Goal: Transaction & Acquisition: Purchase product/service

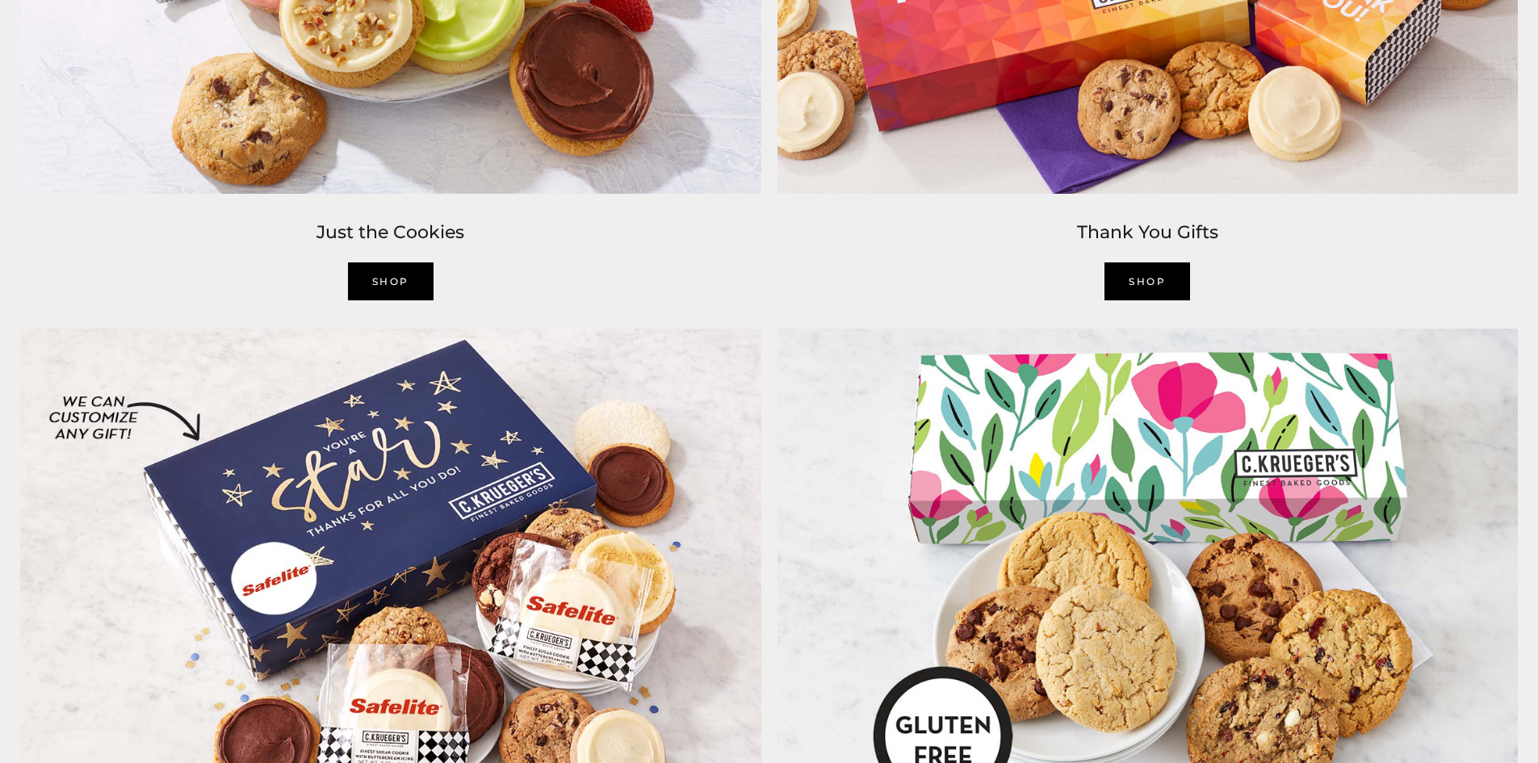
scroll to position [2906, 0]
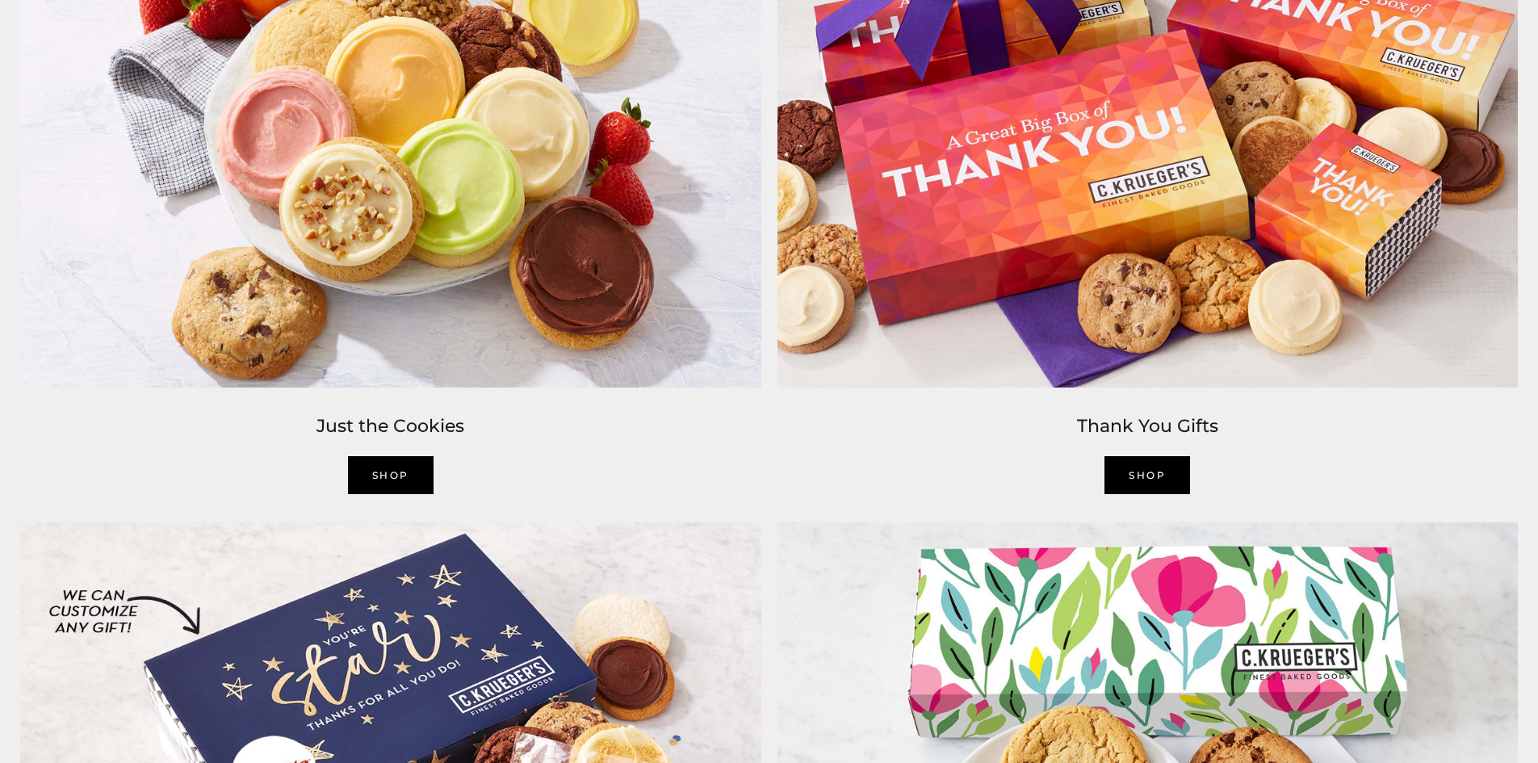
click at [404, 478] on link "SHOP" at bounding box center [391, 475] width 86 height 38
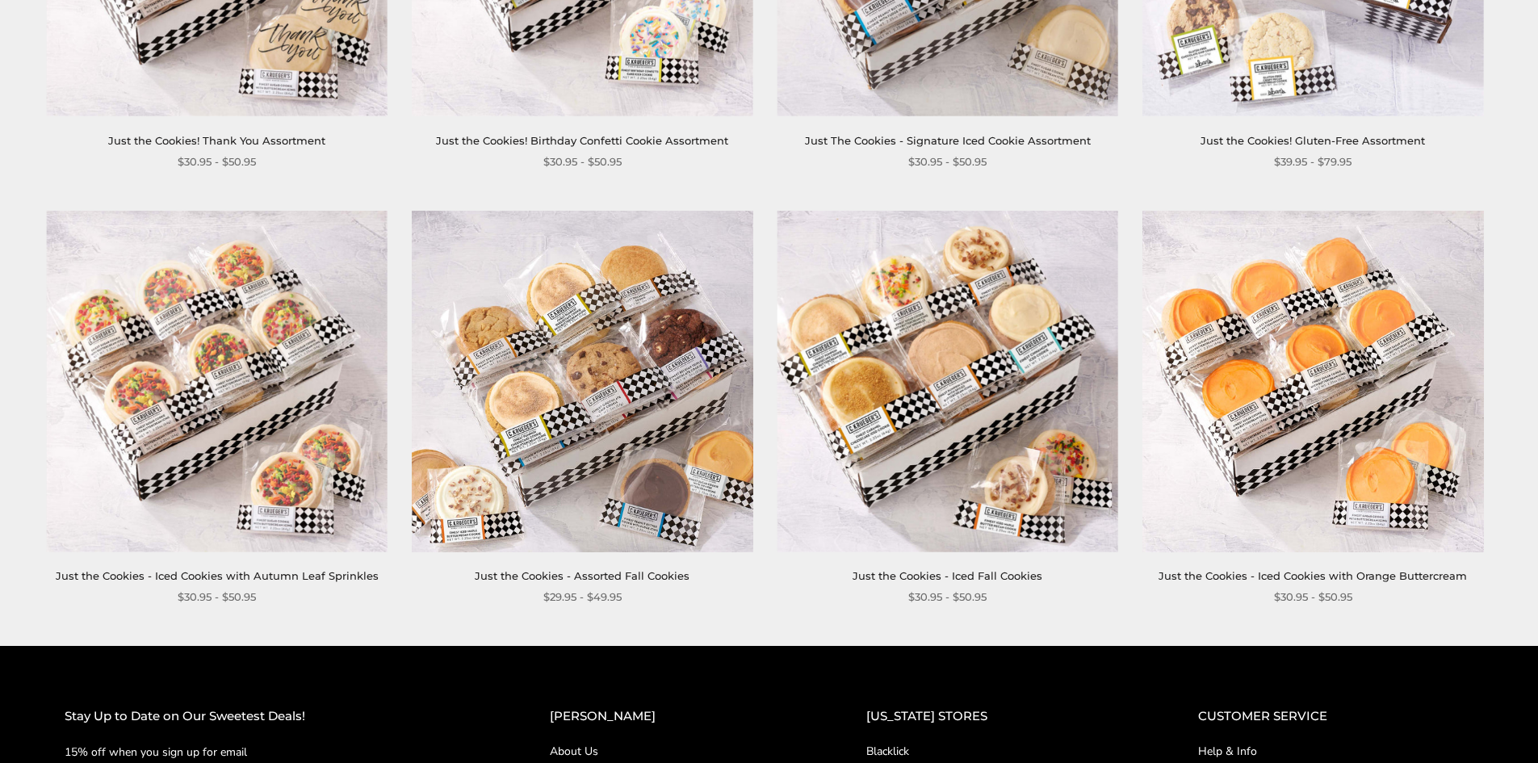
scroll to position [1453, 0]
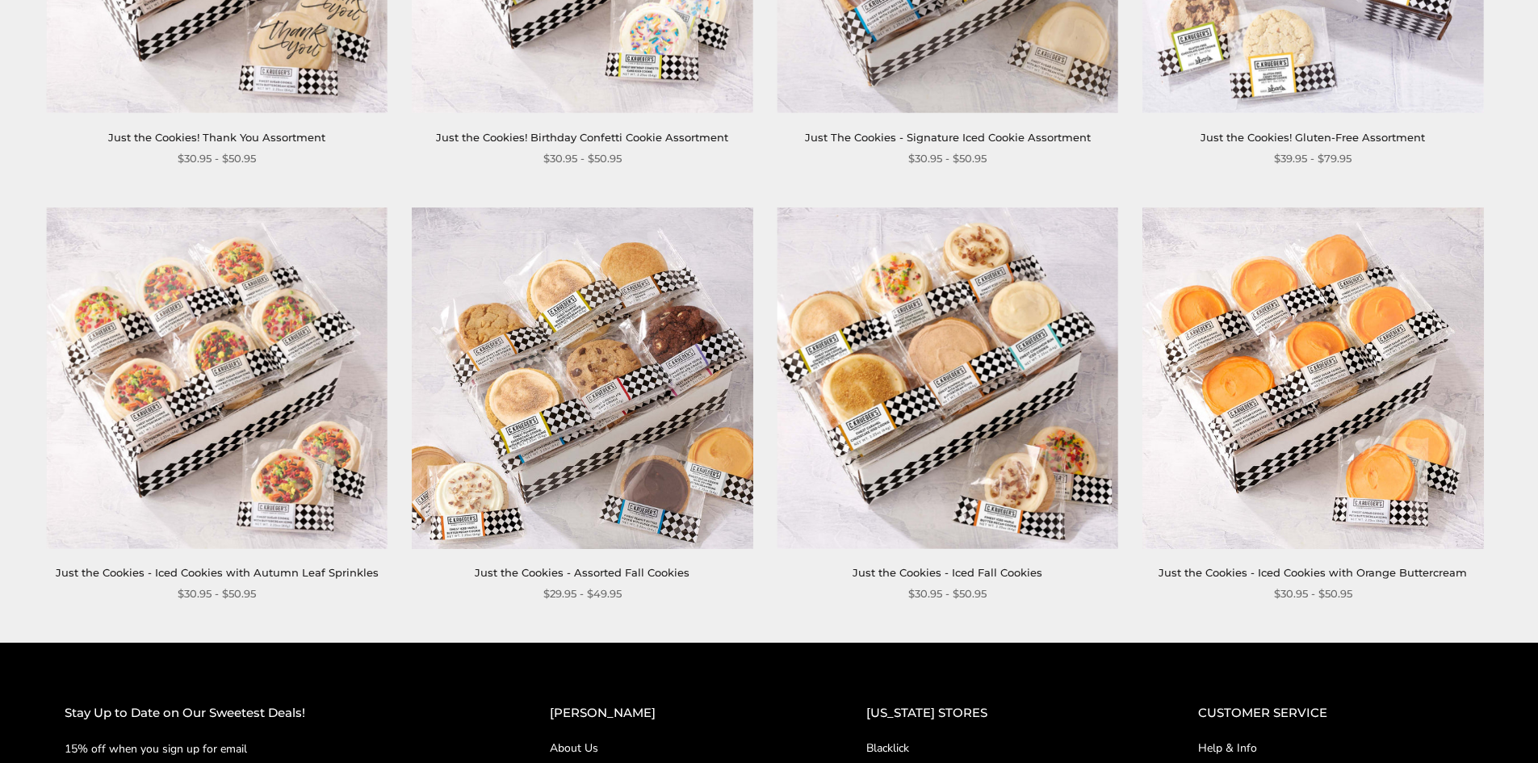
click at [632, 578] on link "Just the Cookies - Assorted Fall Cookies" at bounding box center [582, 572] width 215 height 13
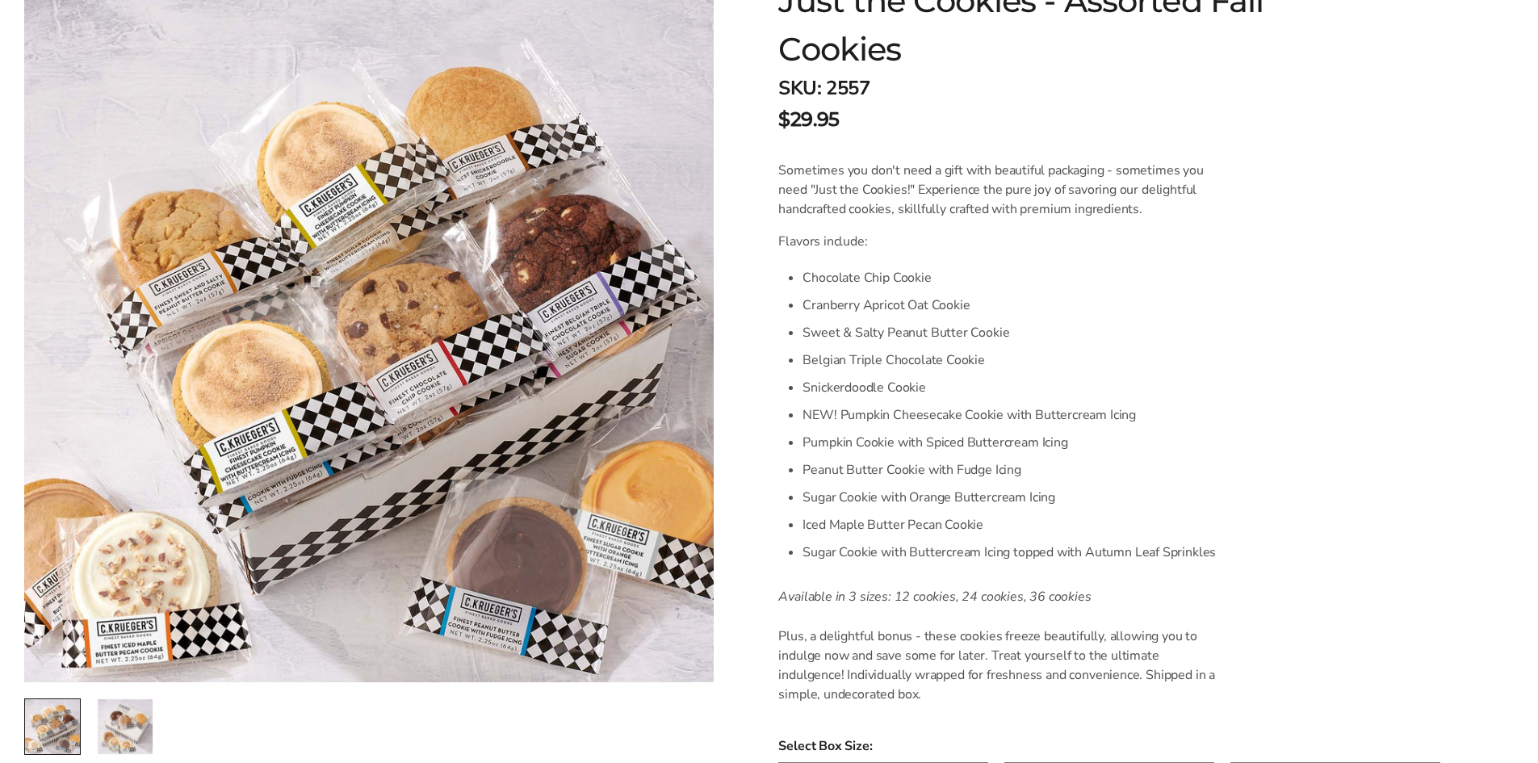
scroll to position [161, 0]
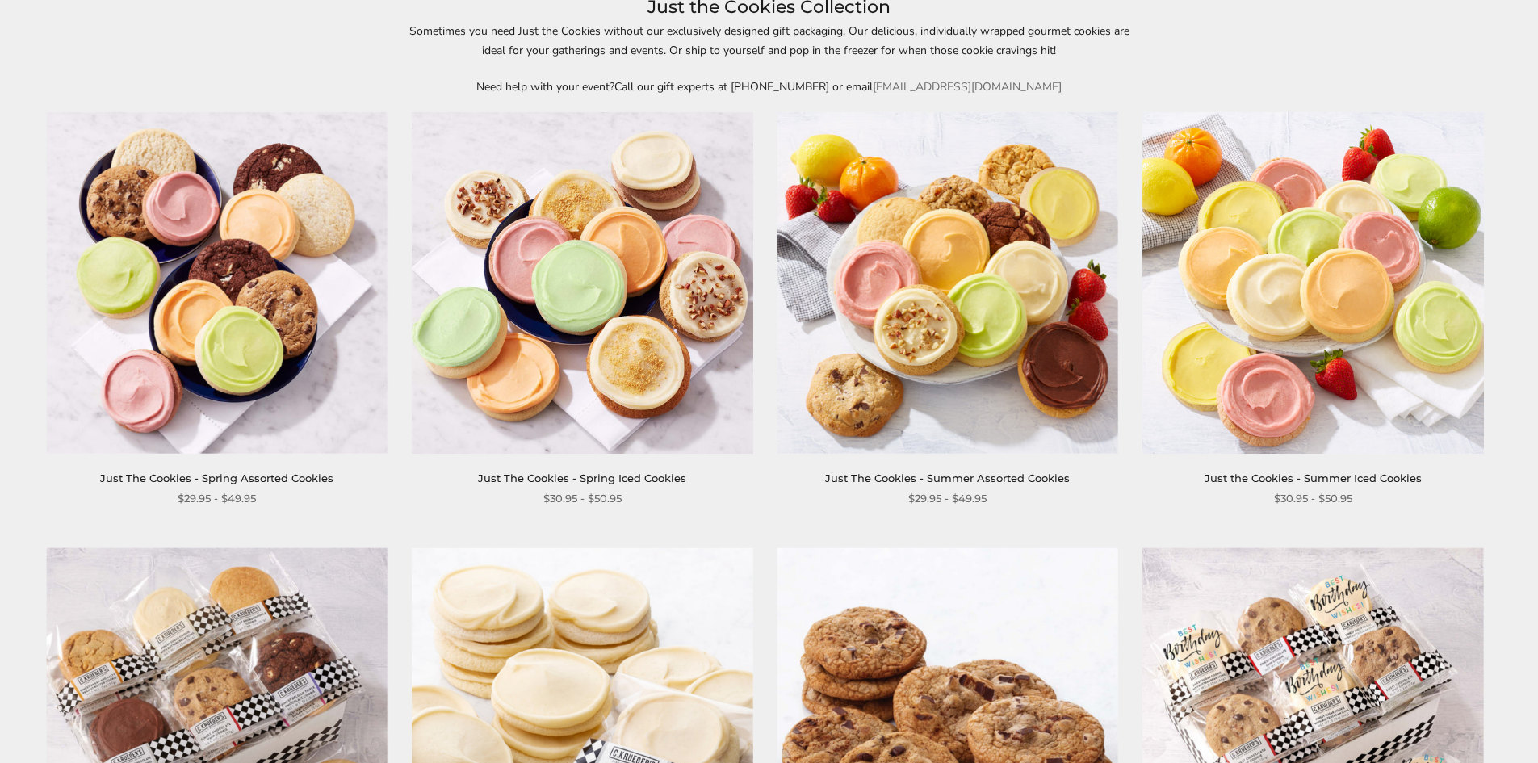
click at [1020, 481] on link "Just The Cookies - Summer Assorted Cookies" at bounding box center [947, 477] width 245 height 13
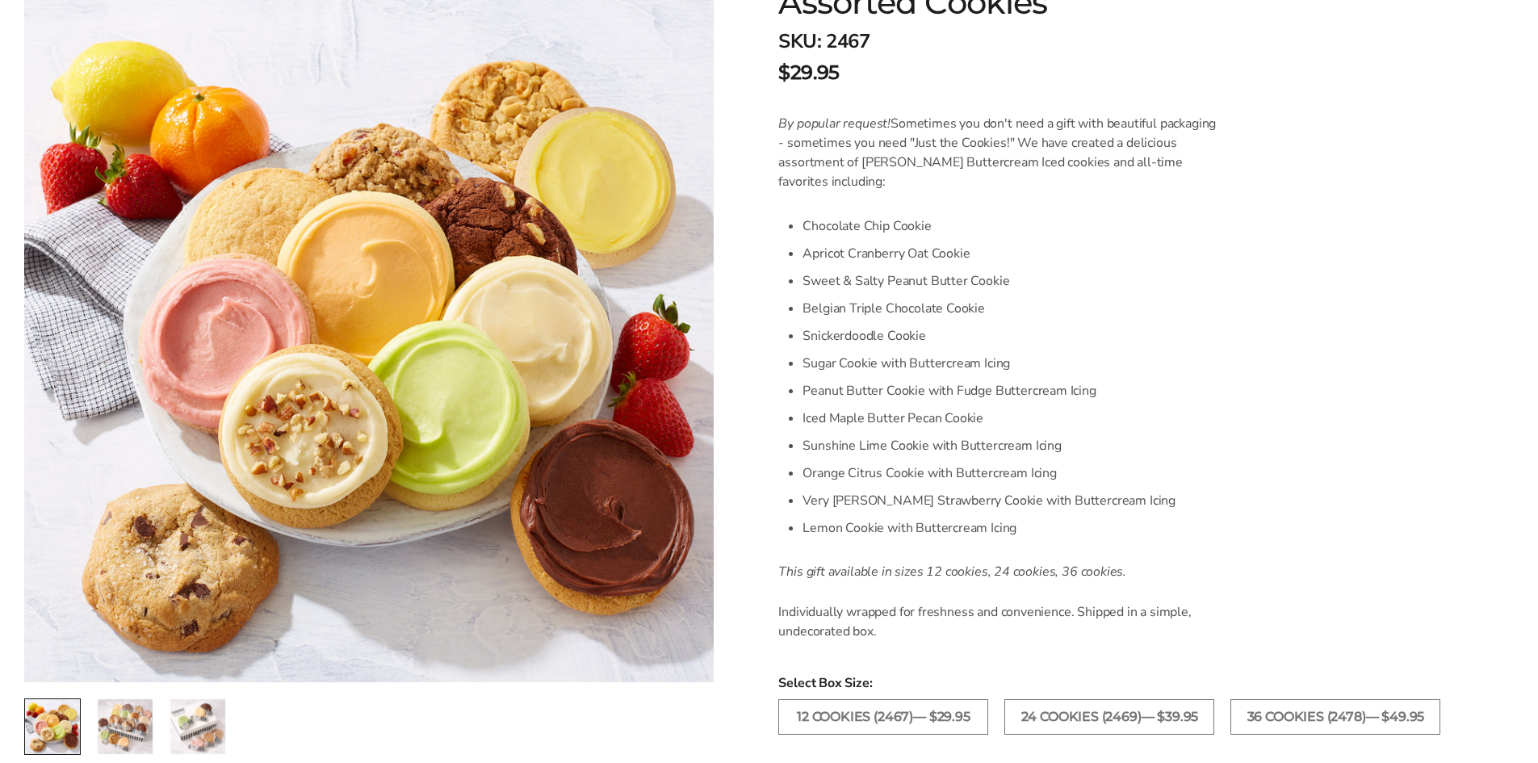
scroll to position [484, 0]
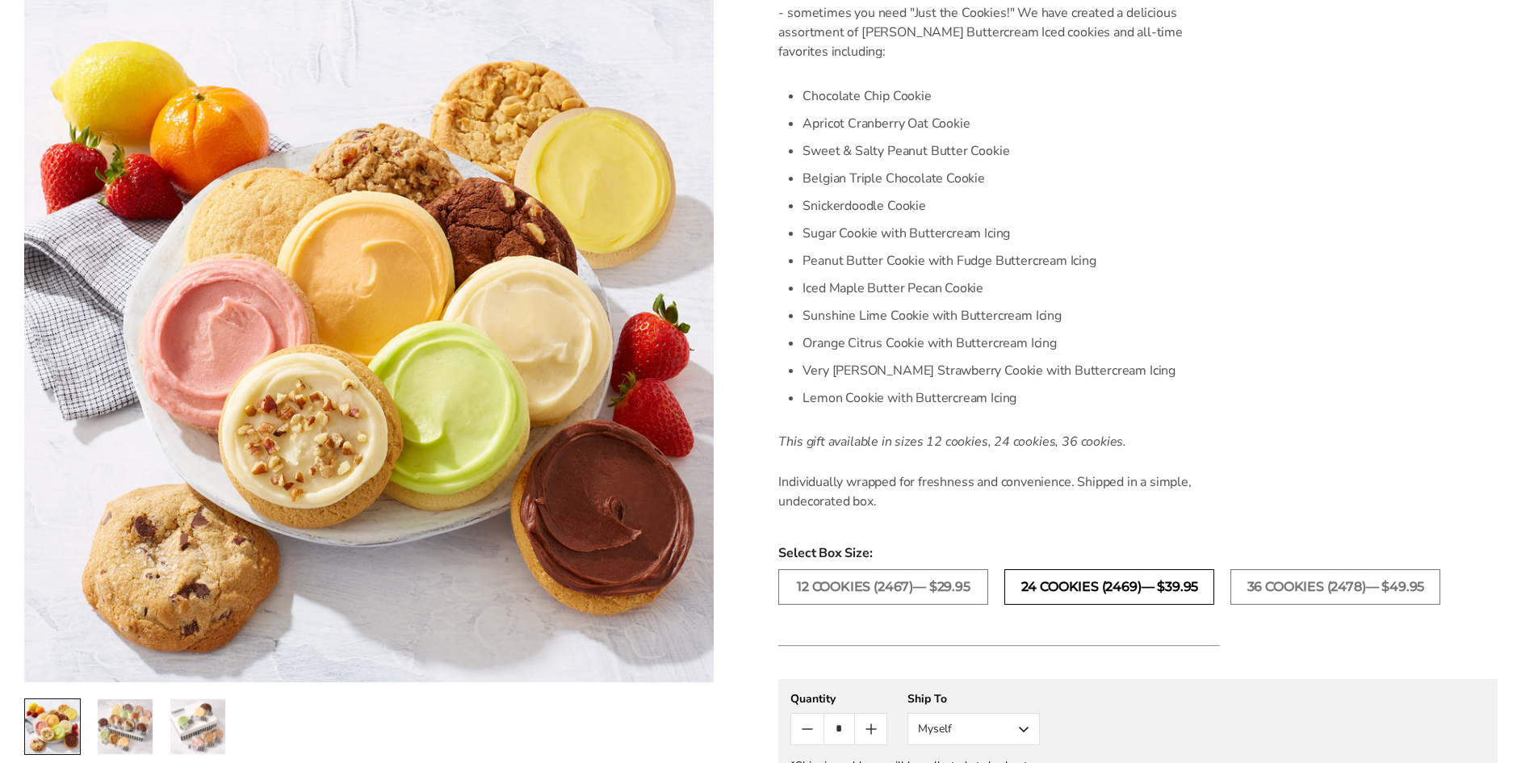
click at [1117, 594] on label "24 COOKIES (2469)— $39.95" at bounding box center [1109, 587] width 210 height 36
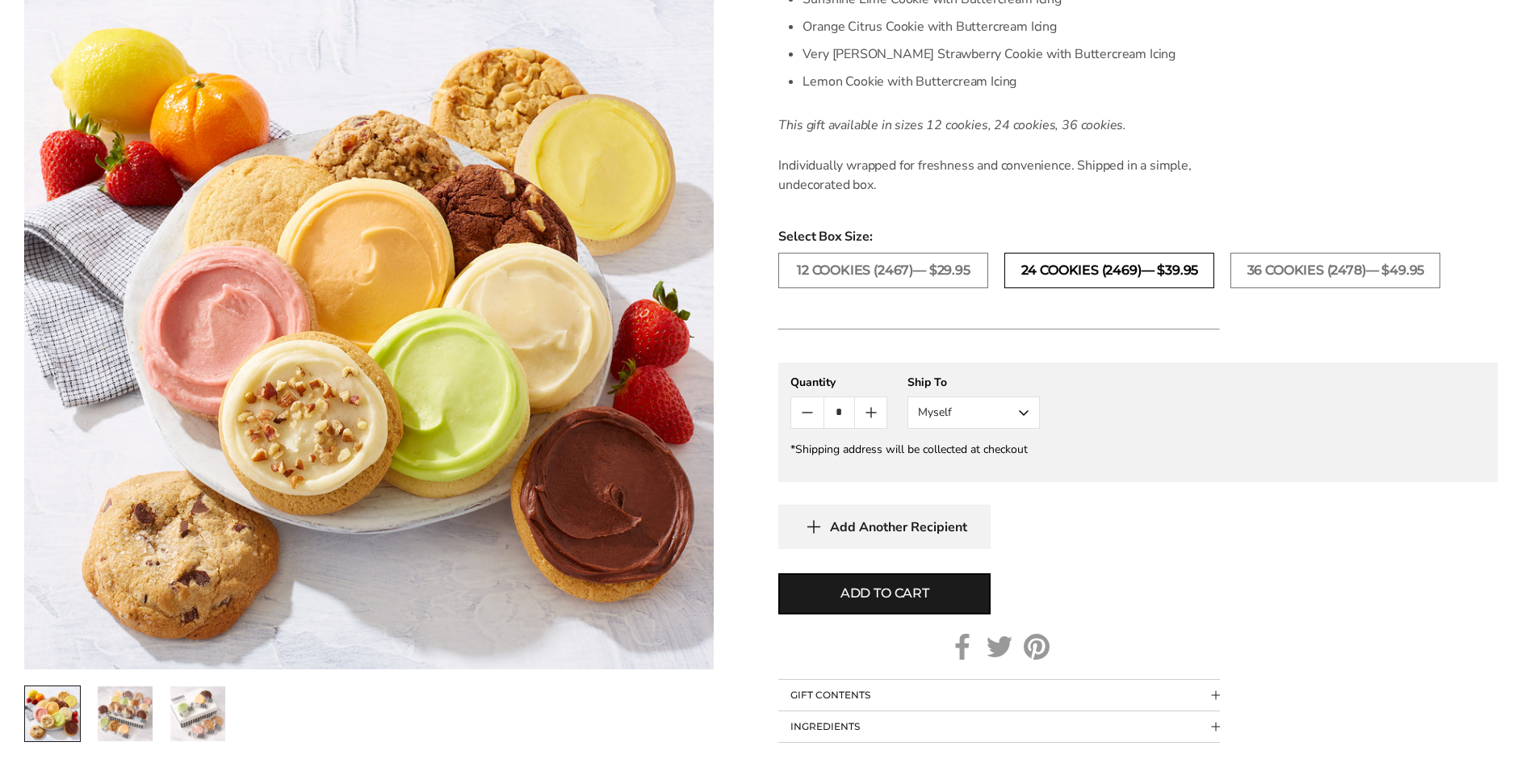
scroll to position [807, 0]
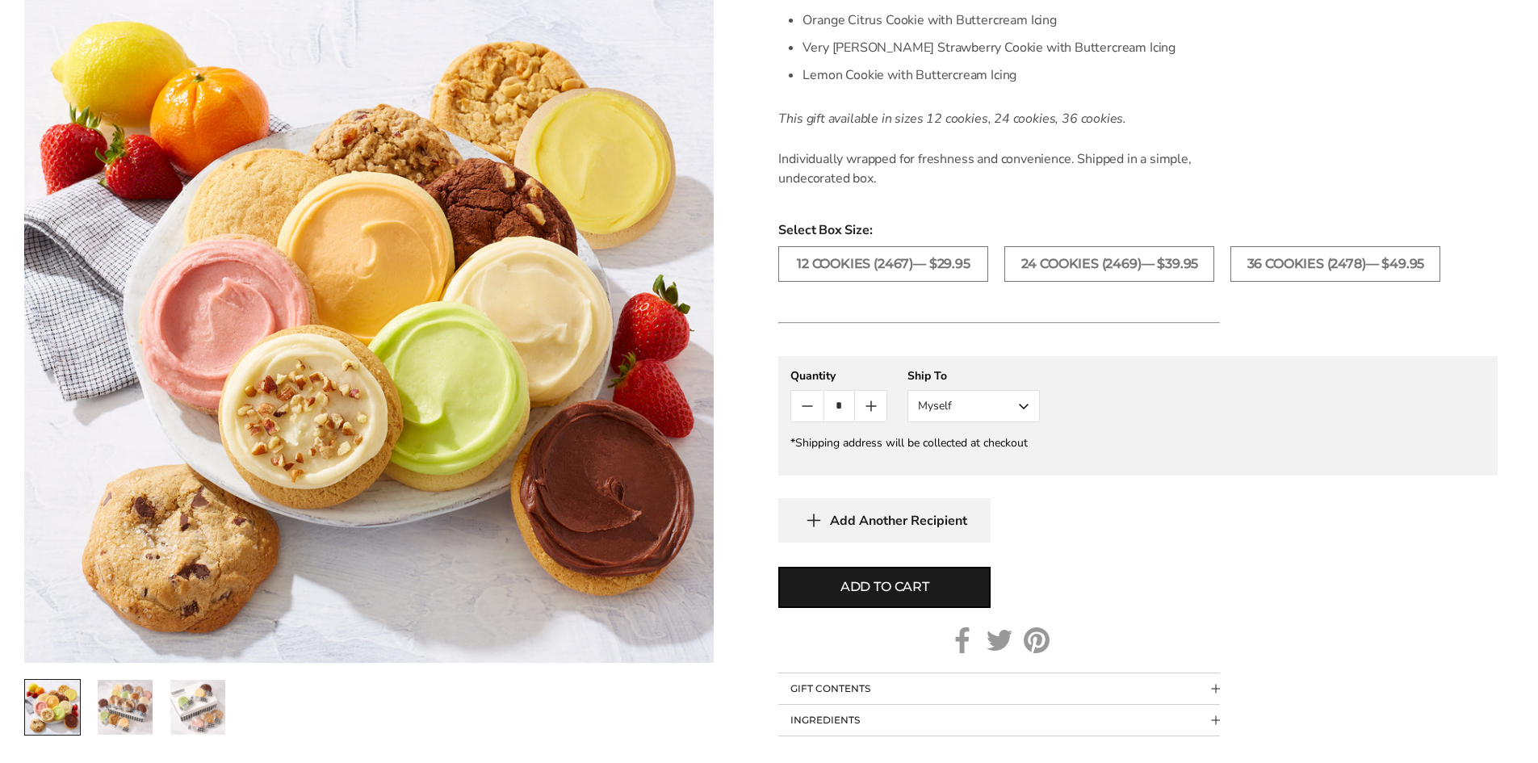
click at [988, 411] on button "Myself" at bounding box center [973, 406] width 132 height 32
click at [978, 469] on button "Other Recipient" at bounding box center [973, 465] width 131 height 29
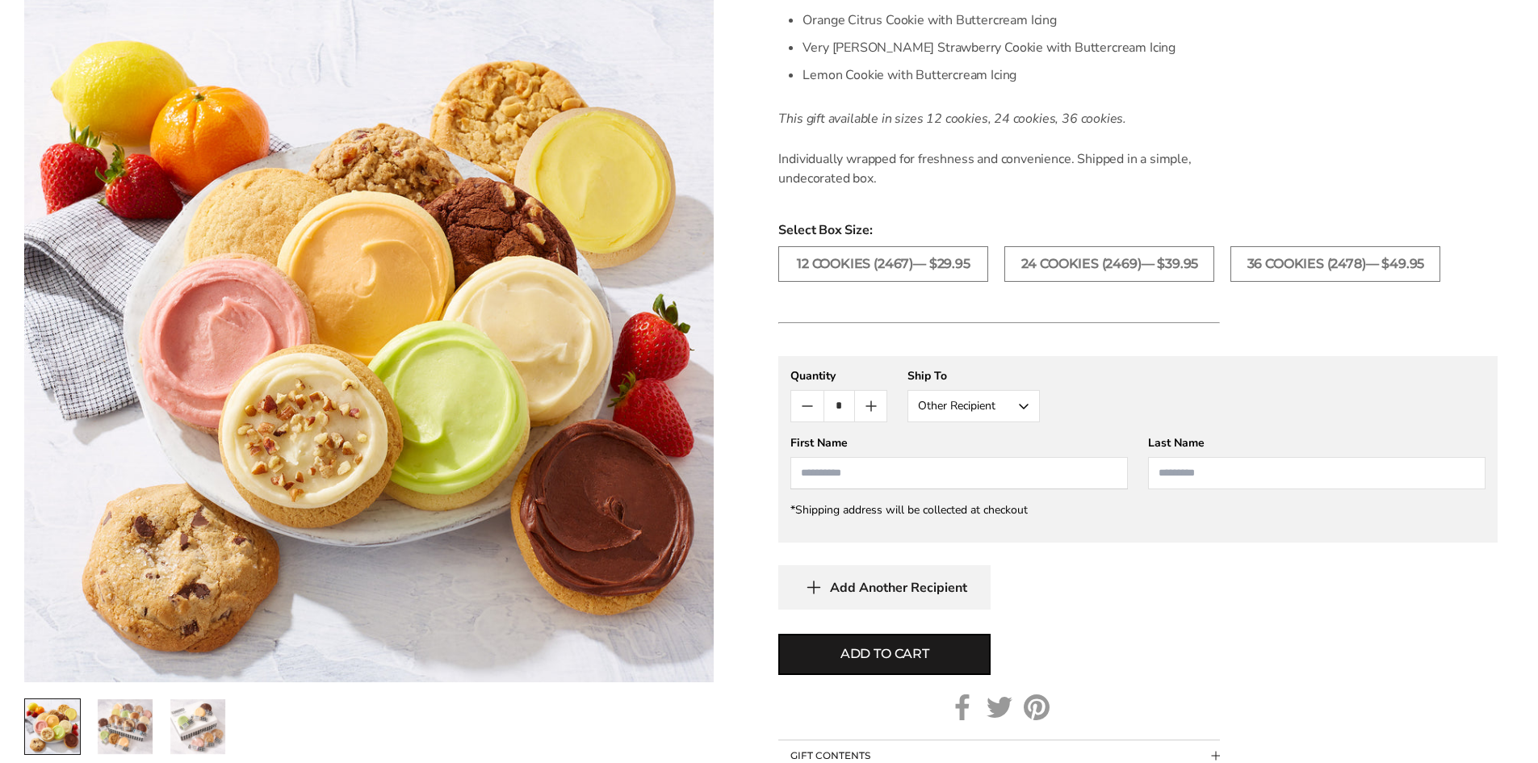
click at [842, 476] on input "First Name" at bounding box center [958, 473] width 337 height 32
type input "*"
click at [852, 453] on div "First Name" at bounding box center [958, 462] width 337 height 54
click at [846, 469] on input "First Name" at bounding box center [958, 473] width 337 height 32
type input "******"
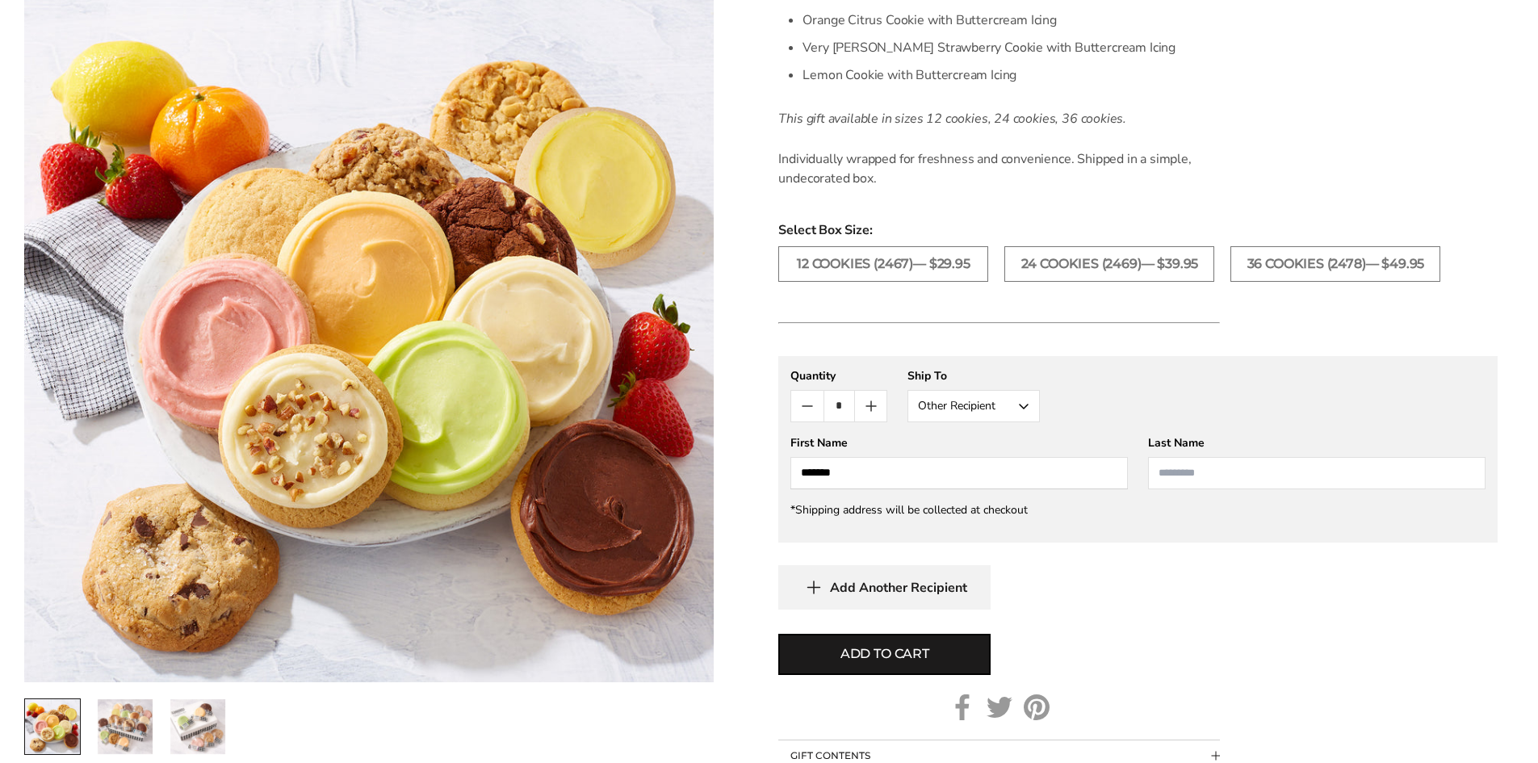
click at [1206, 486] on input "Last Name" at bounding box center [1316, 473] width 337 height 32
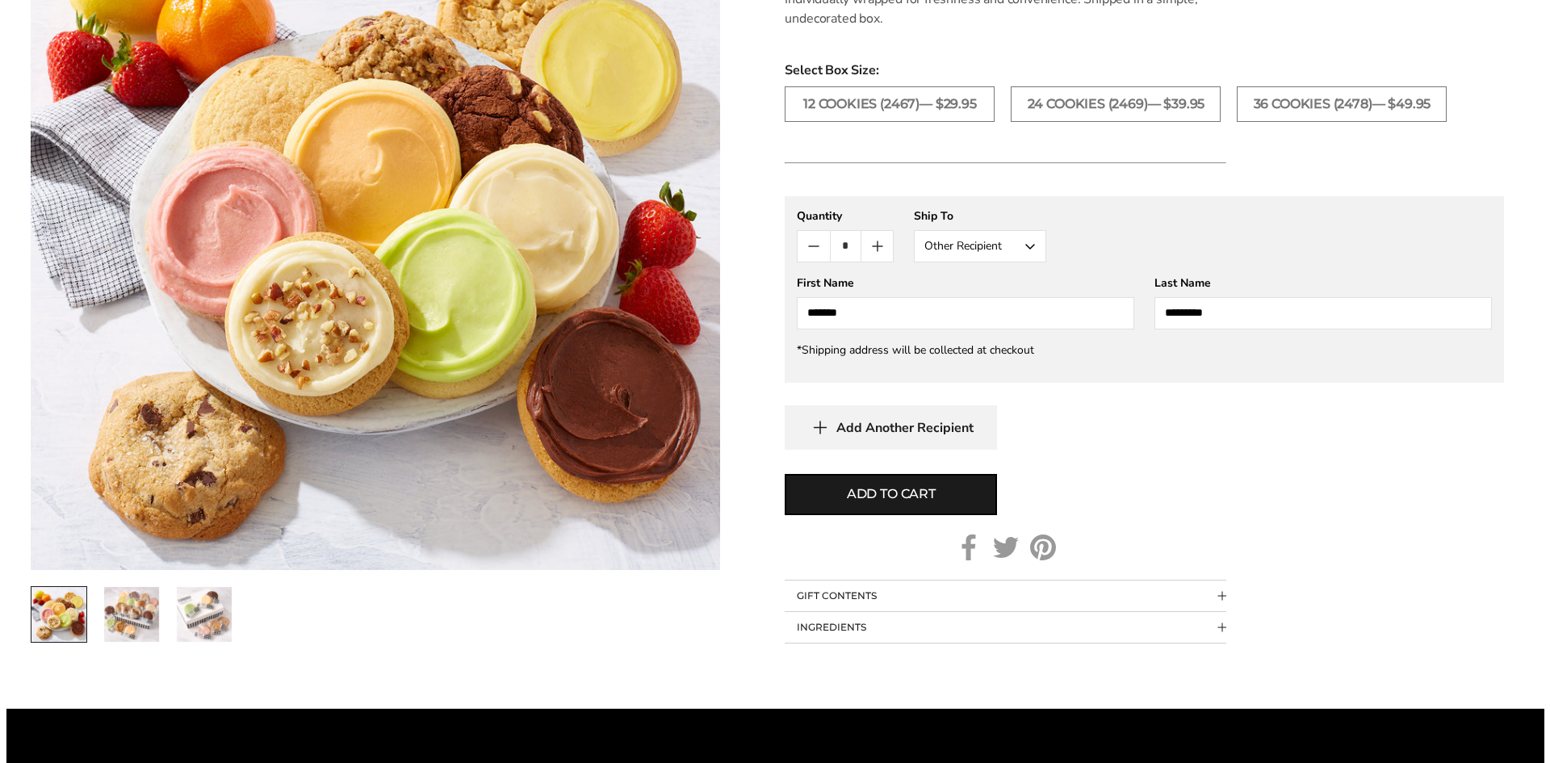
scroll to position [969, 0]
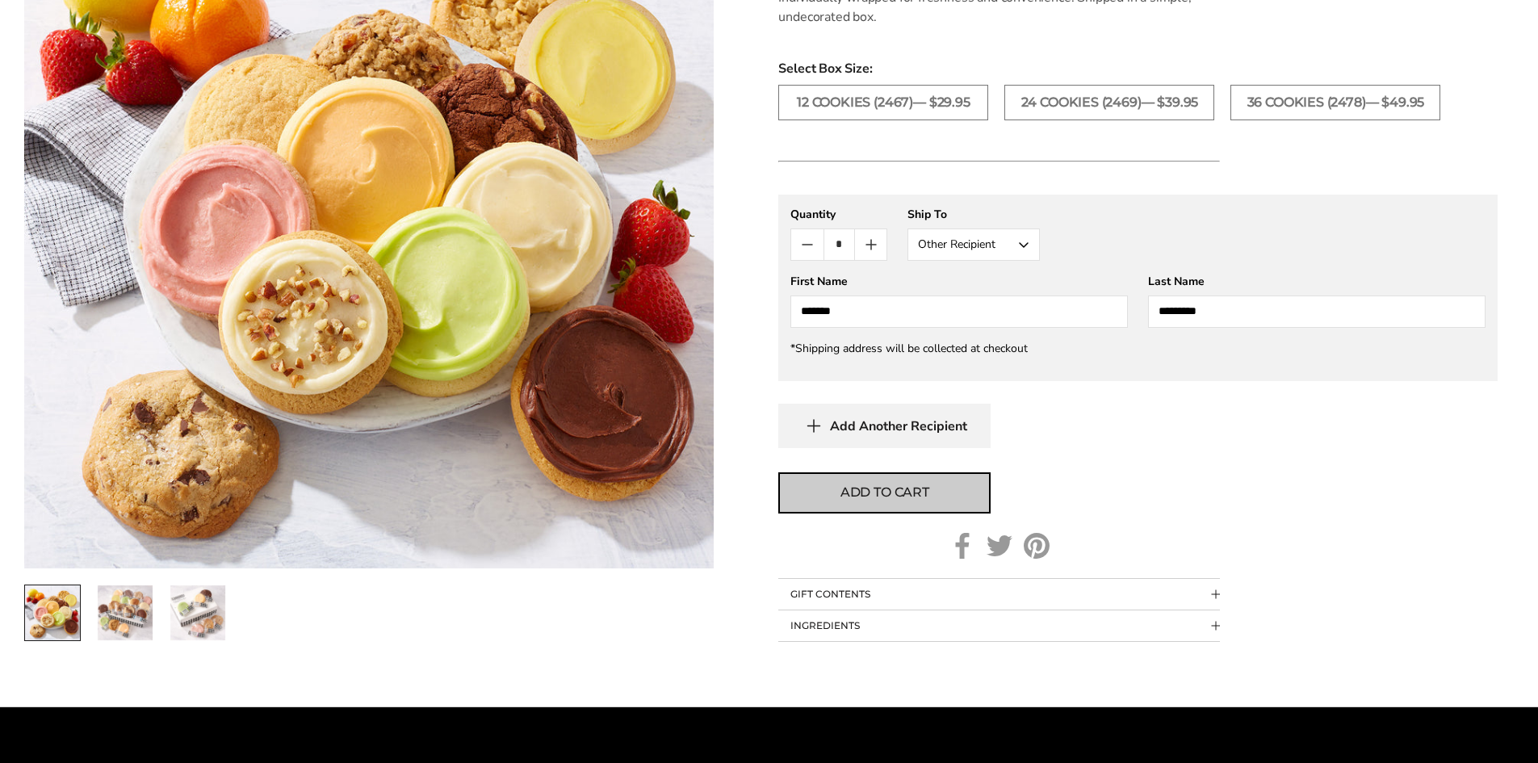
type input "*********"
click at [880, 488] on span "Add to cart" at bounding box center [884, 492] width 89 height 19
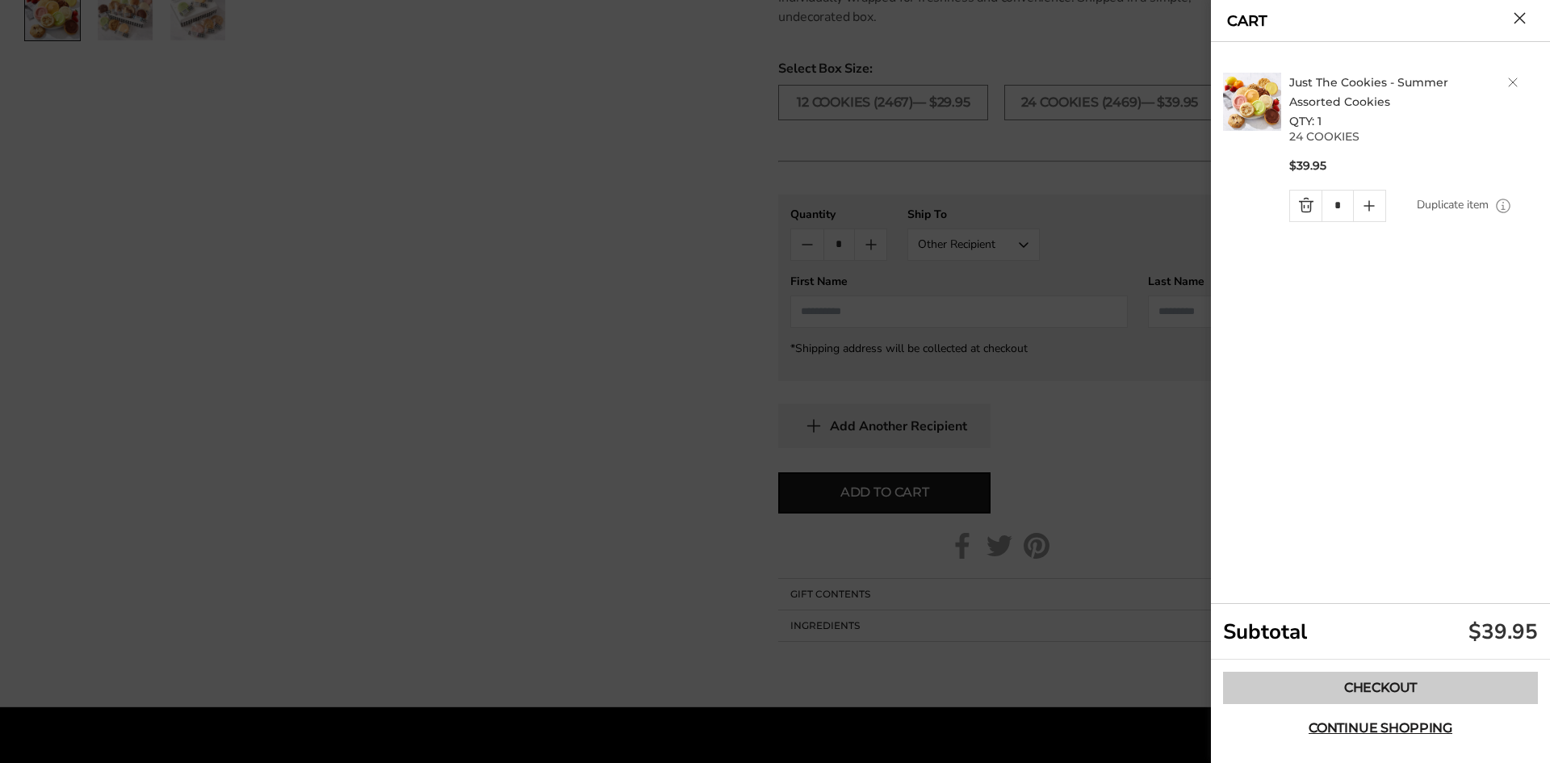
click at [1361, 694] on link "Checkout" at bounding box center [1380, 688] width 315 height 32
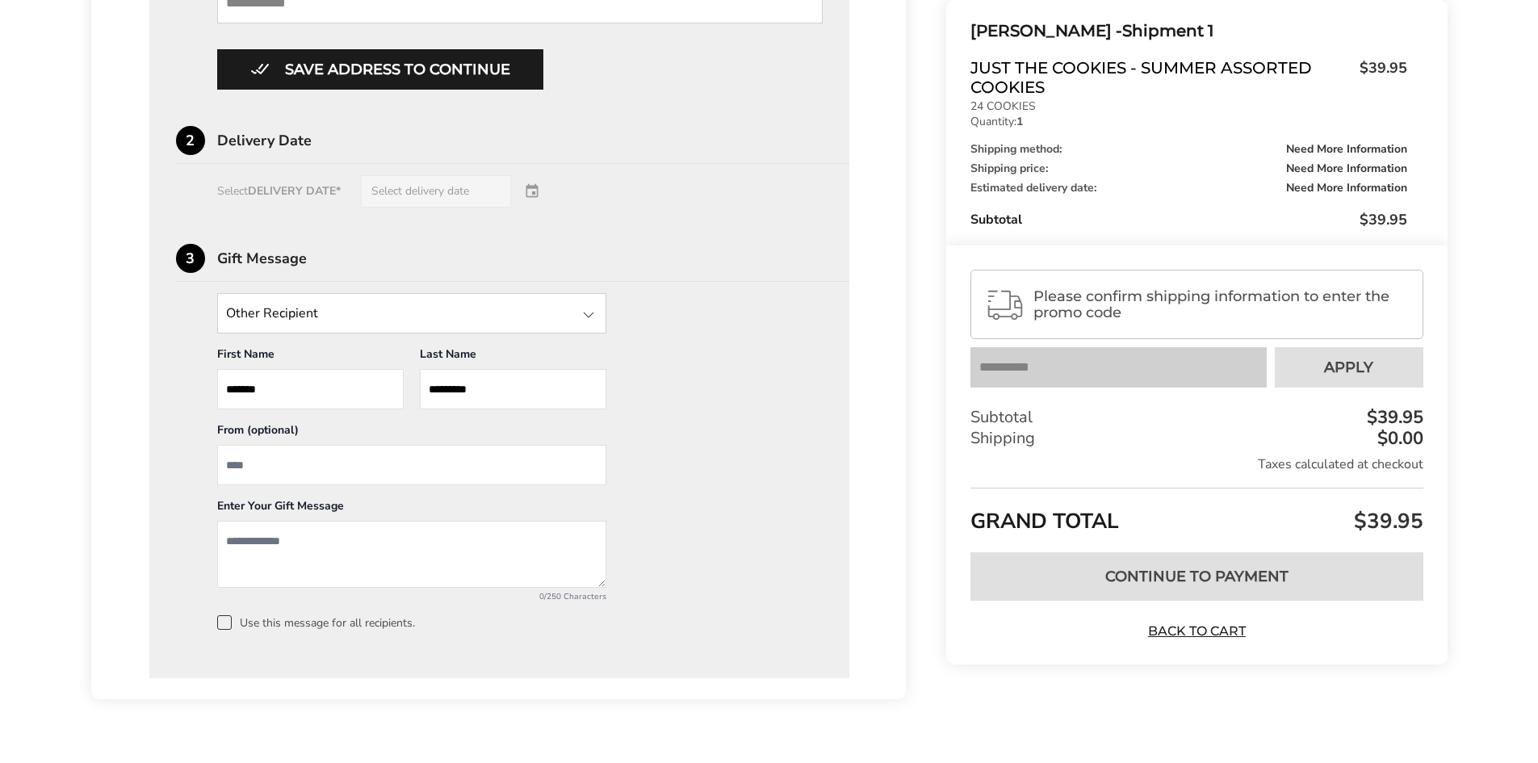
scroll to position [1046, 0]
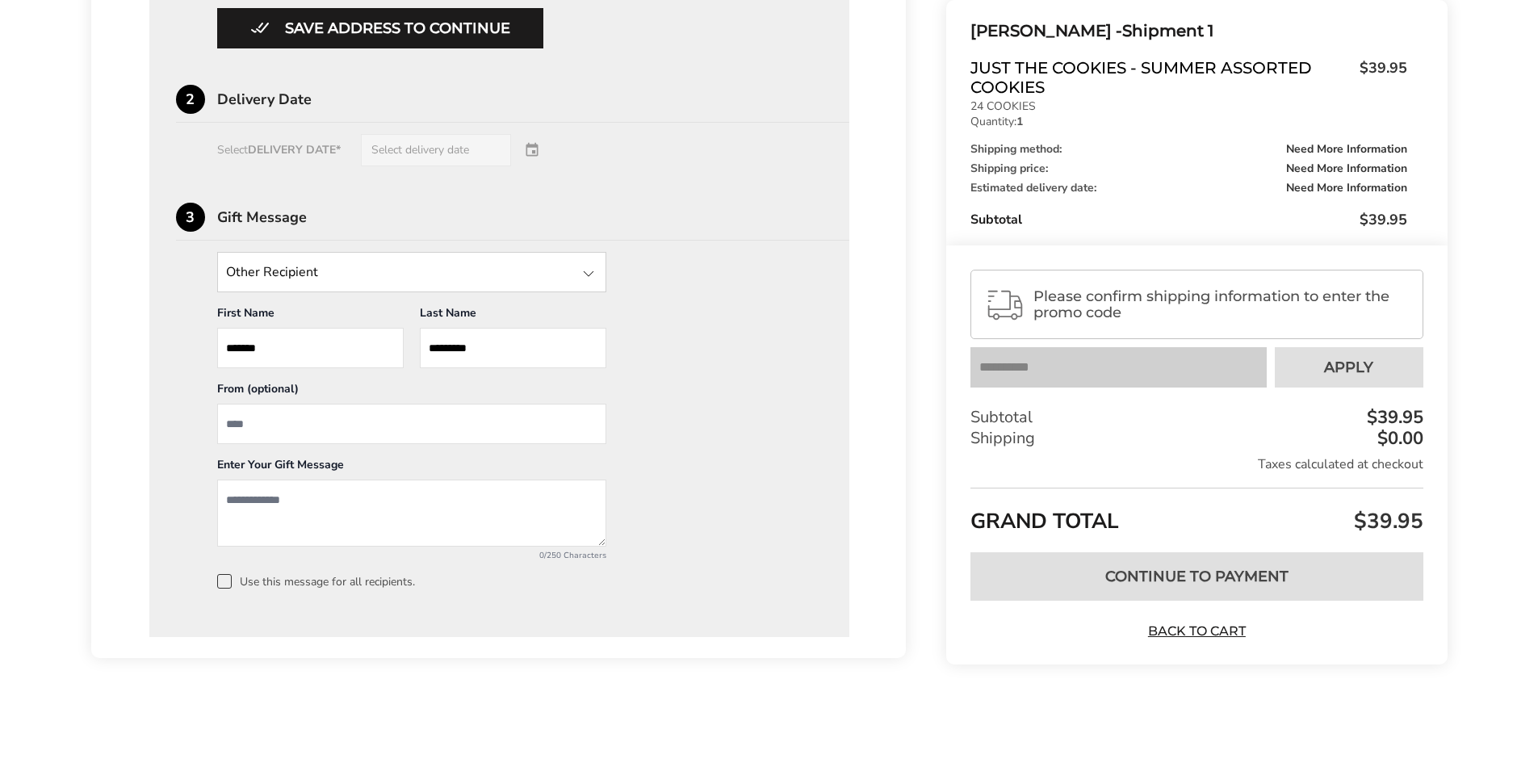
click at [257, 434] on input "From" at bounding box center [411, 424] width 389 height 40
type input "**********"
click at [304, 512] on textarea "Add a message" at bounding box center [411, 513] width 389 height 67
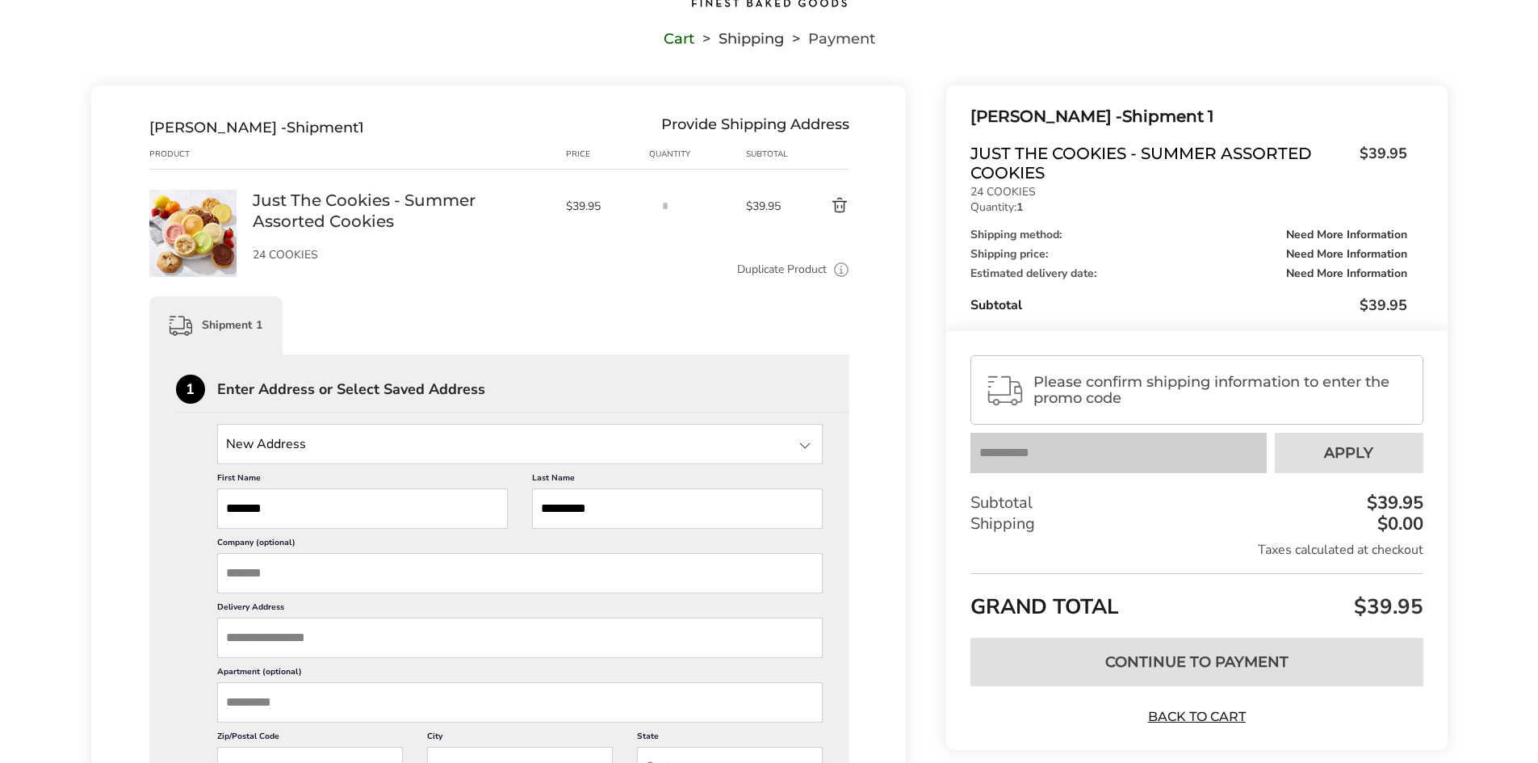
scroll to position [0, 0]
